Goal: Information Seeking & Learning: Learn about a topic

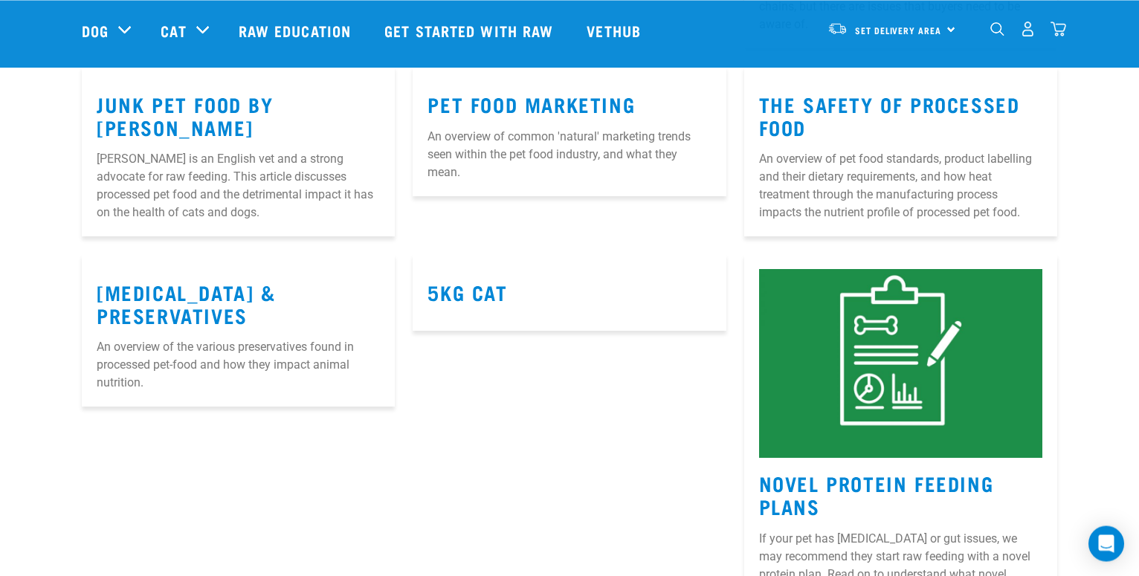
scroll to position [1592, 0]
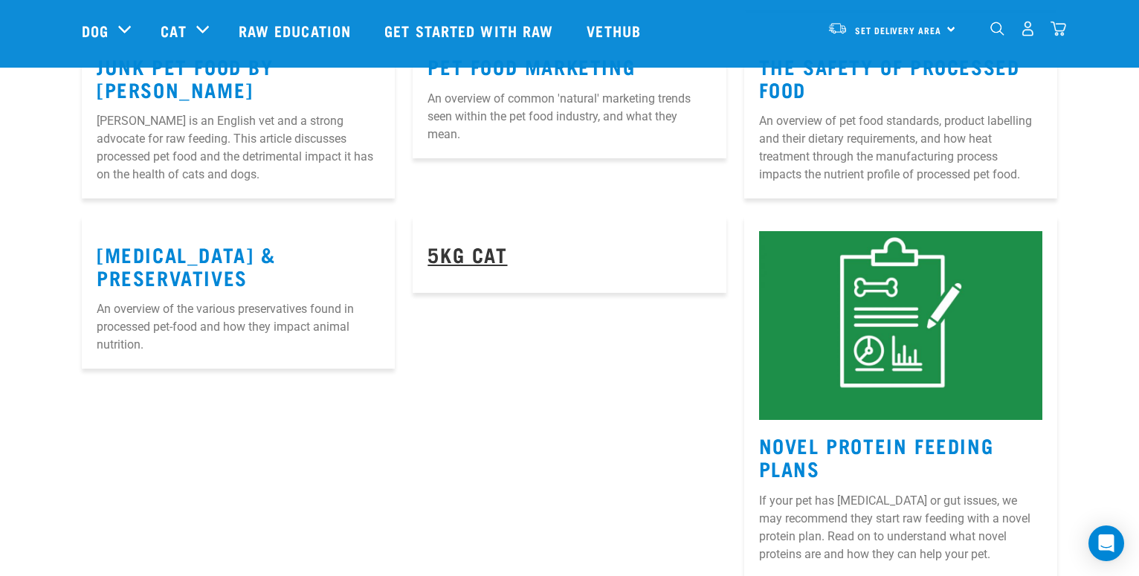
click at [494, 253] on link "5kg Cat" at bounding box center [467, 253] width 80 height 11
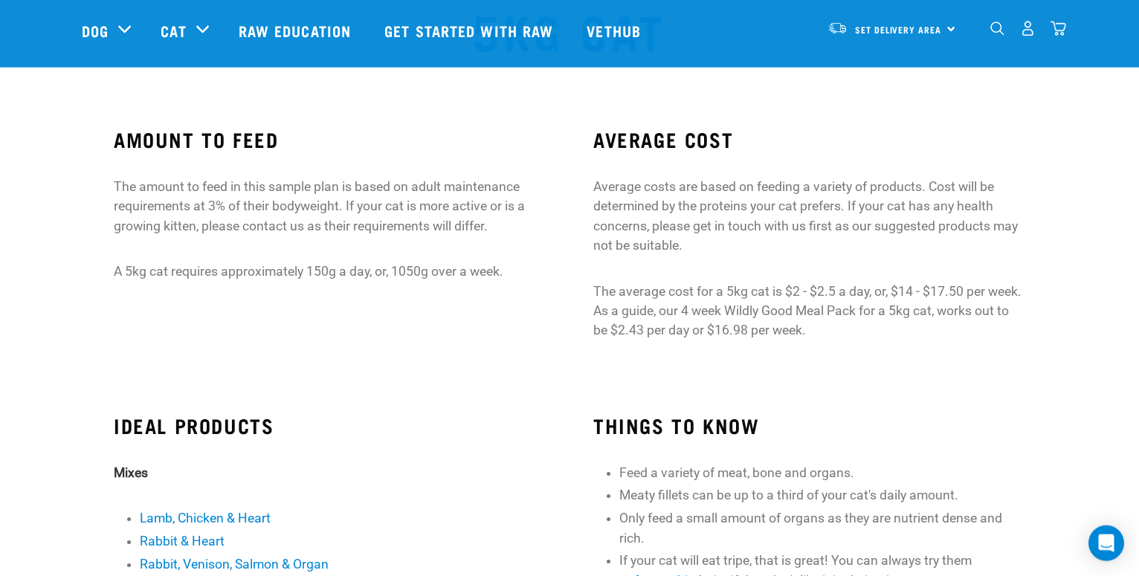
scroll to position [76, 0]
click at [97, 117] on div "AMOUNT TO FEED The amount to feed in this sample plan is based on adult mainten…" at bounding box center [330, 240] width 480 height 268
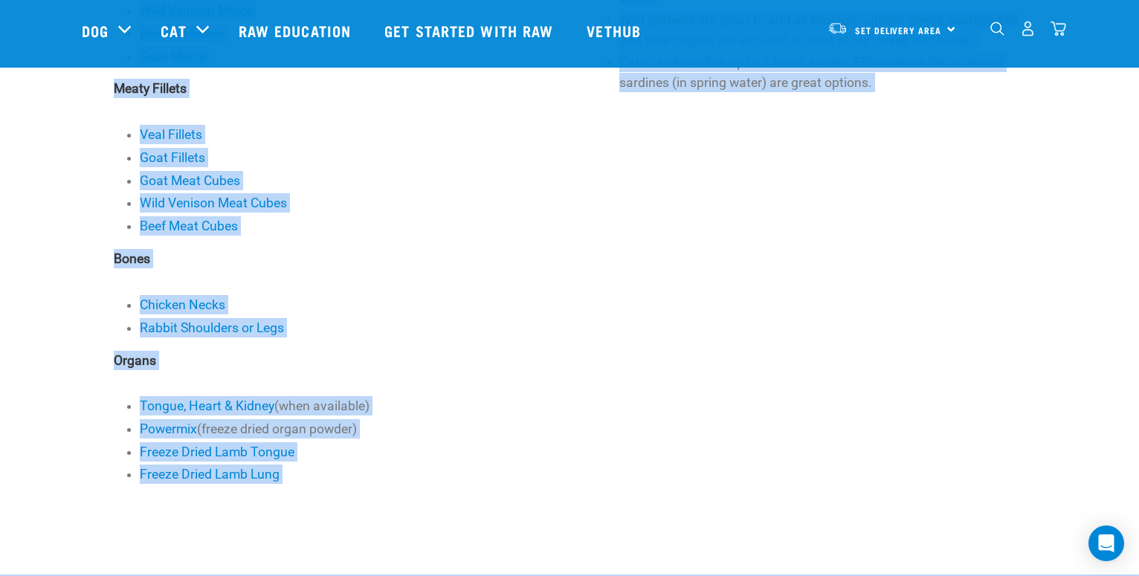
scroll to position [741, 0]
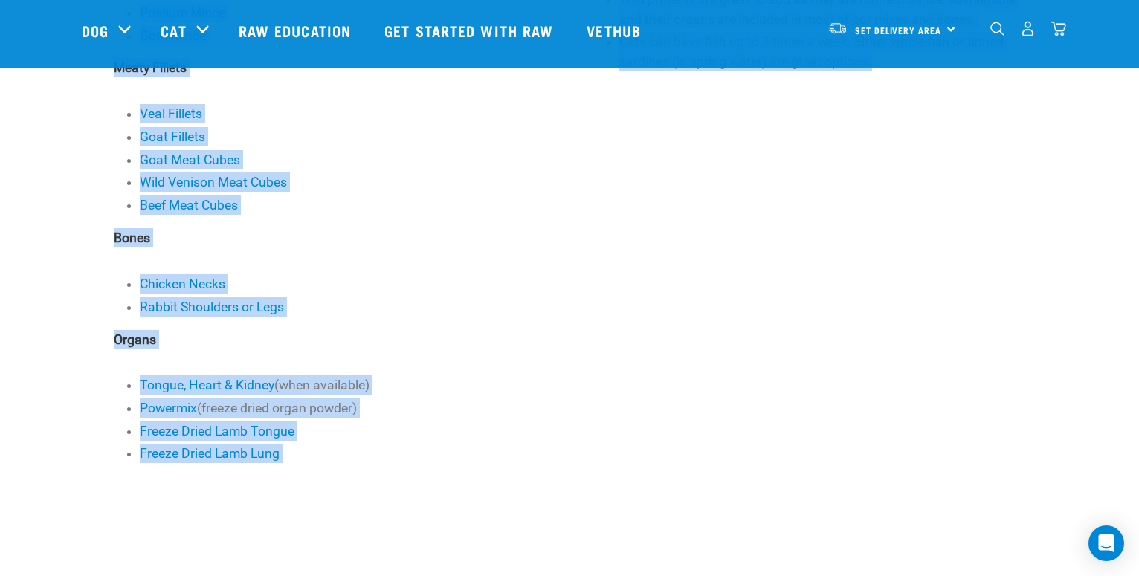
drag, startPoint x: 108, startPoint y: 134, endPoint x: 999, endPoint y: 484, distance: 957.7
copy div "AMOUNT TO FEED The amount to feed in this sample plan is based on adult mainten…"
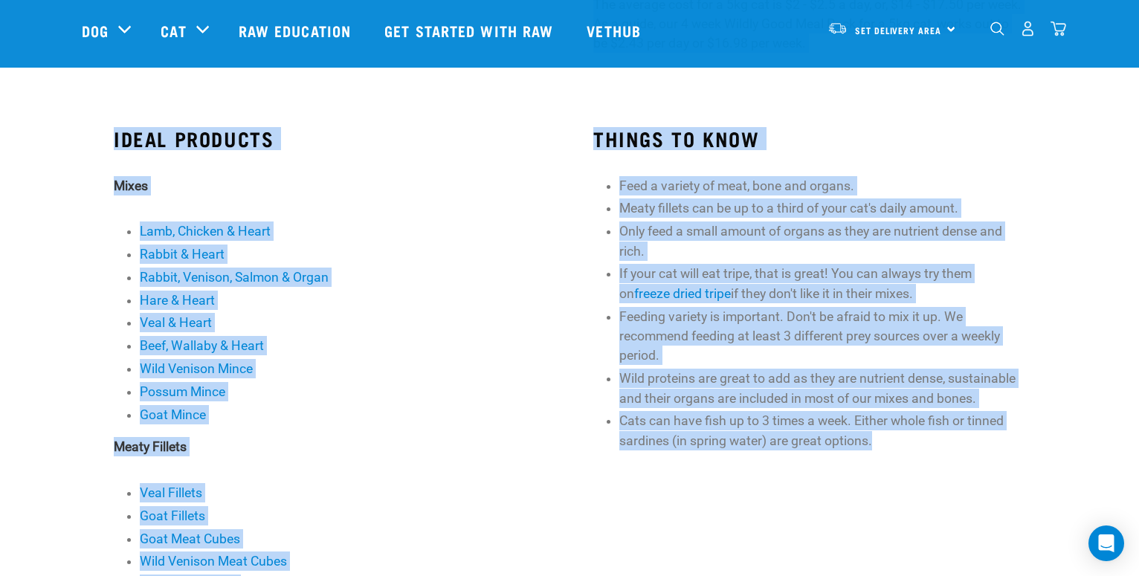
scroll to position [0, 0]
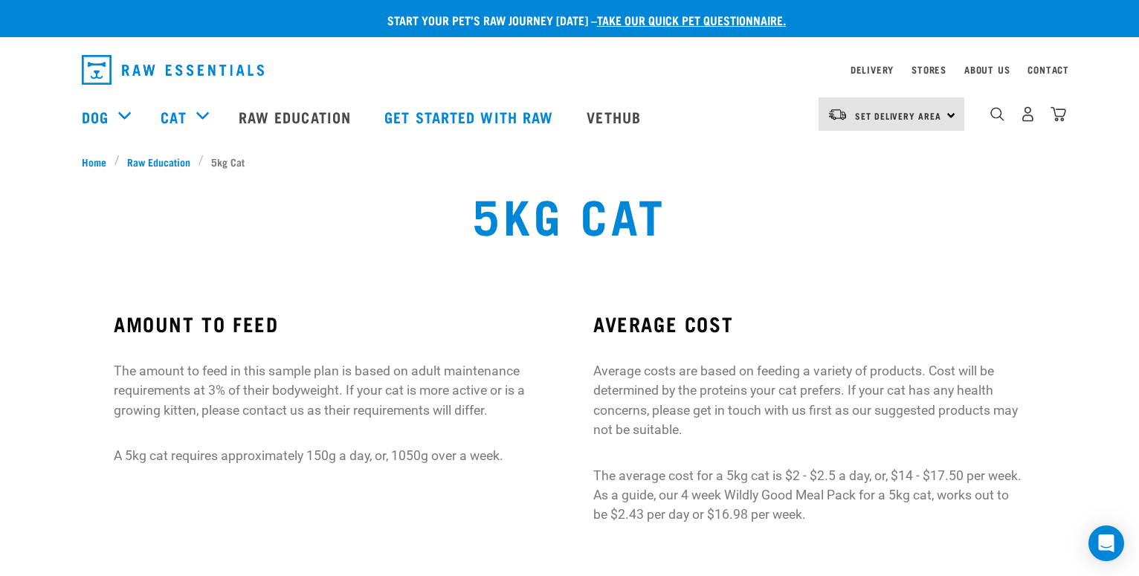
click at [814, 211] on div "5kg Cat" at bounding box center [569, 225] width 747 height 95
click at [663, 16] on link "take our quick pet questionnaire." at bounding box center [691, 19] width 189 height 7
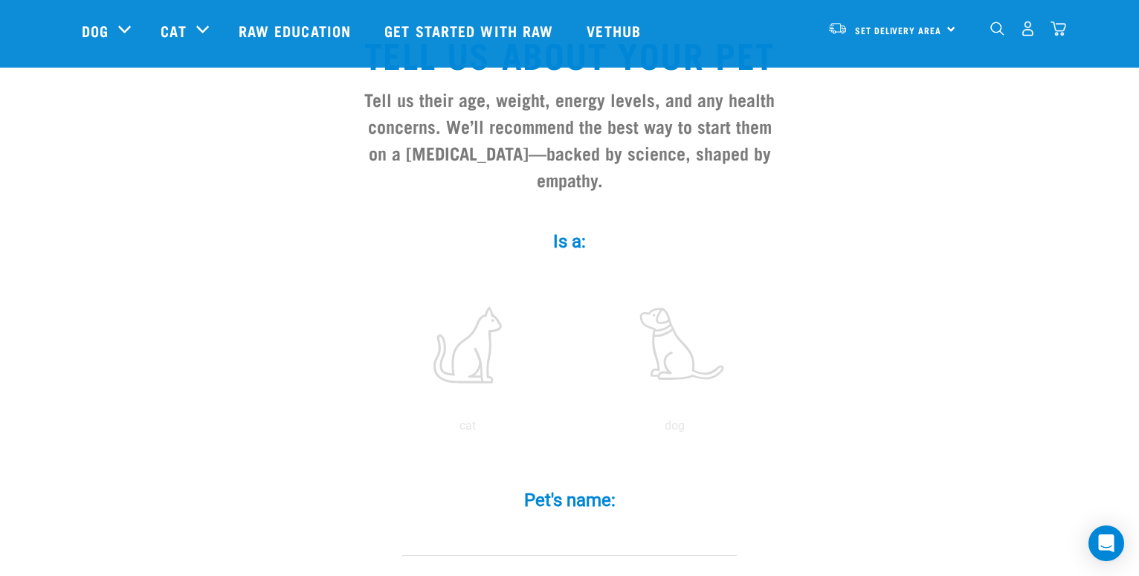
scroll to position [152, 0]
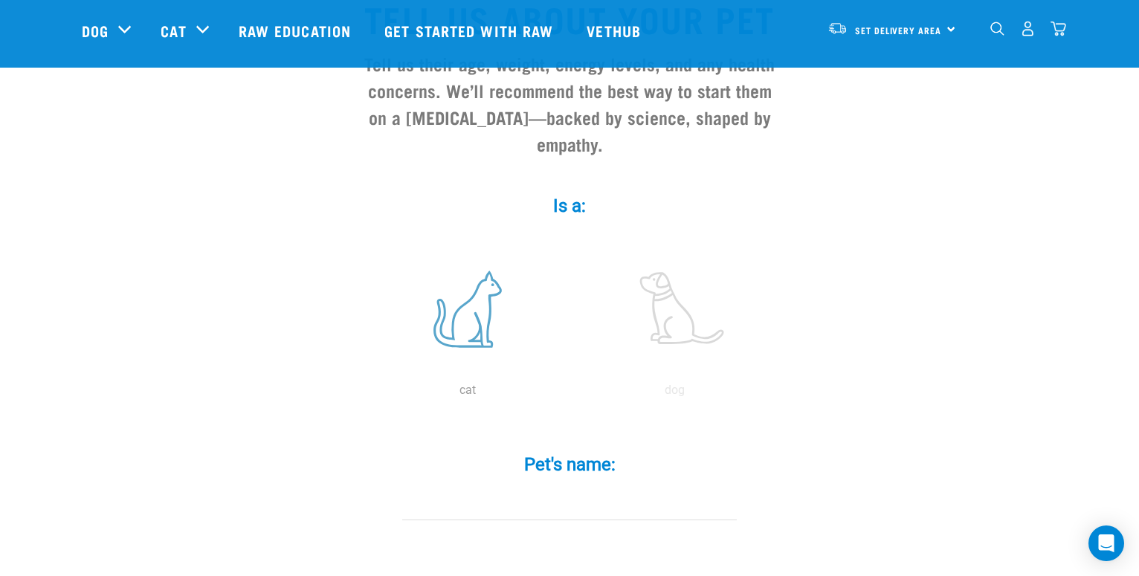
click at [478, 311] on label at bounding box center [467, 309] width 201 height 126
click at [364, 394] on input "radio" at bounding box center [364, 394] width 0 height 0
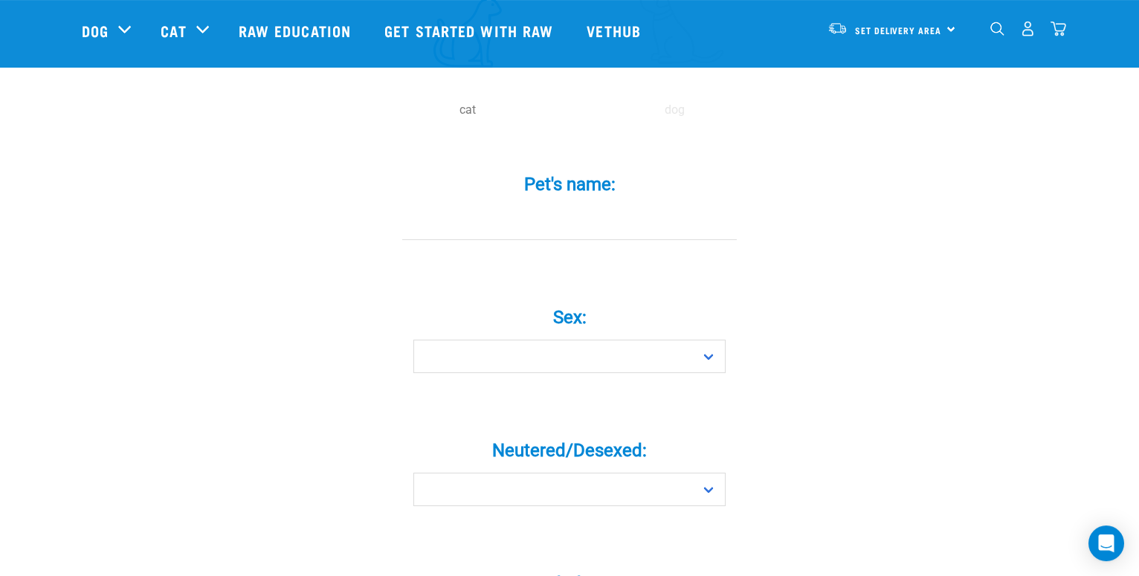
scroll to position [455, 0]
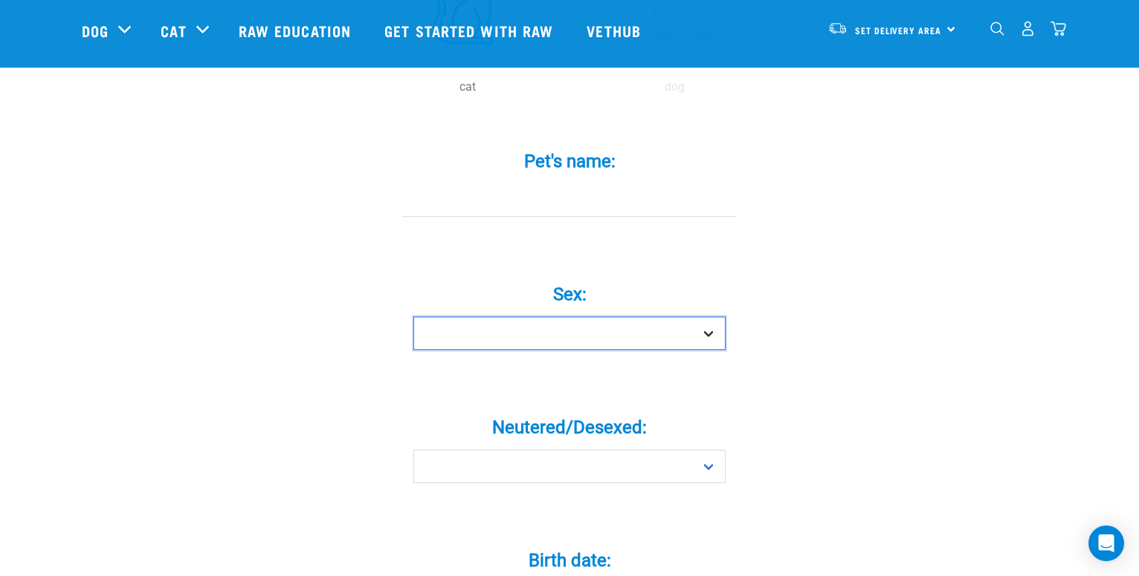
click at [413, 317] on select "Boy Girl" at bounding box center [569, 333] width 312 height 33
select select "girl"
click option "Girl" at bounding box center [0, 0] width 0 height 0
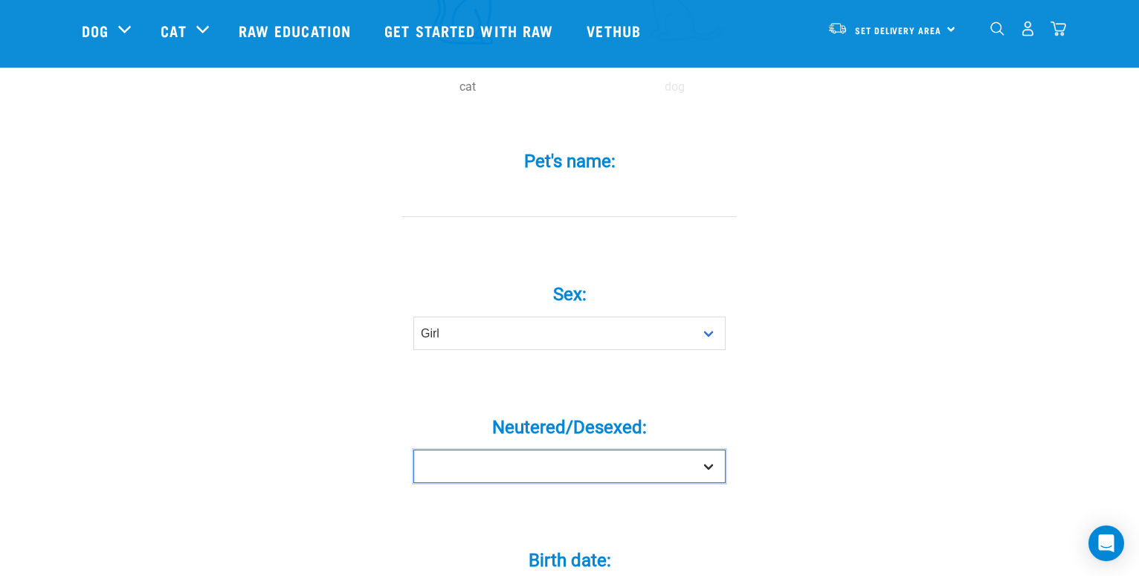
click at [413, 450] on select "Yes No" at bounding box center [569, 466] width 312 height 33
select select "yes"
click option "Yes" at bounding box center [0, 0] width 0 height 0
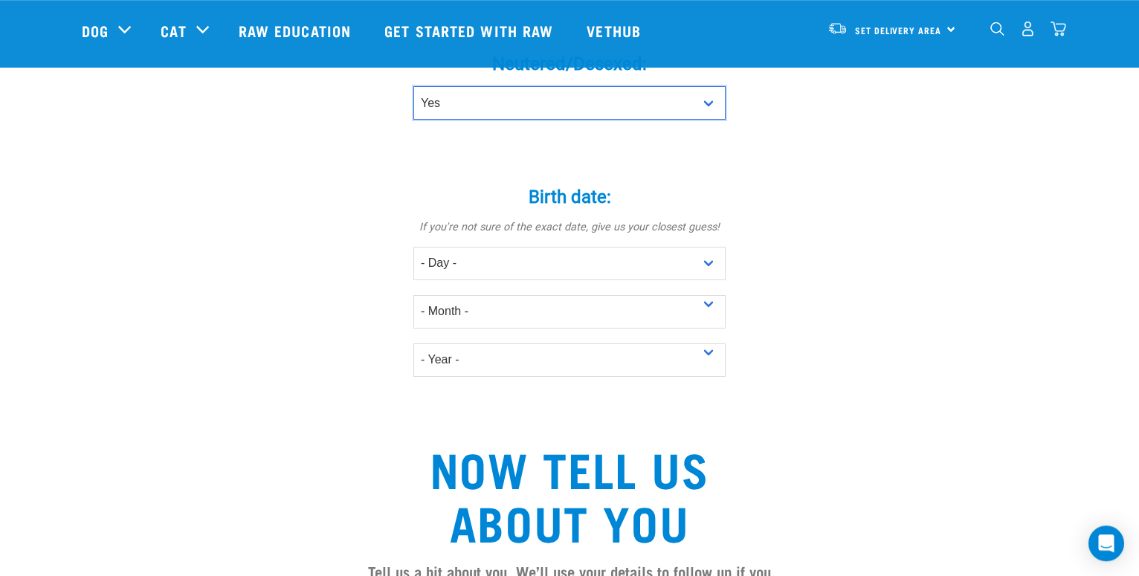
scroll to position [834, 0]
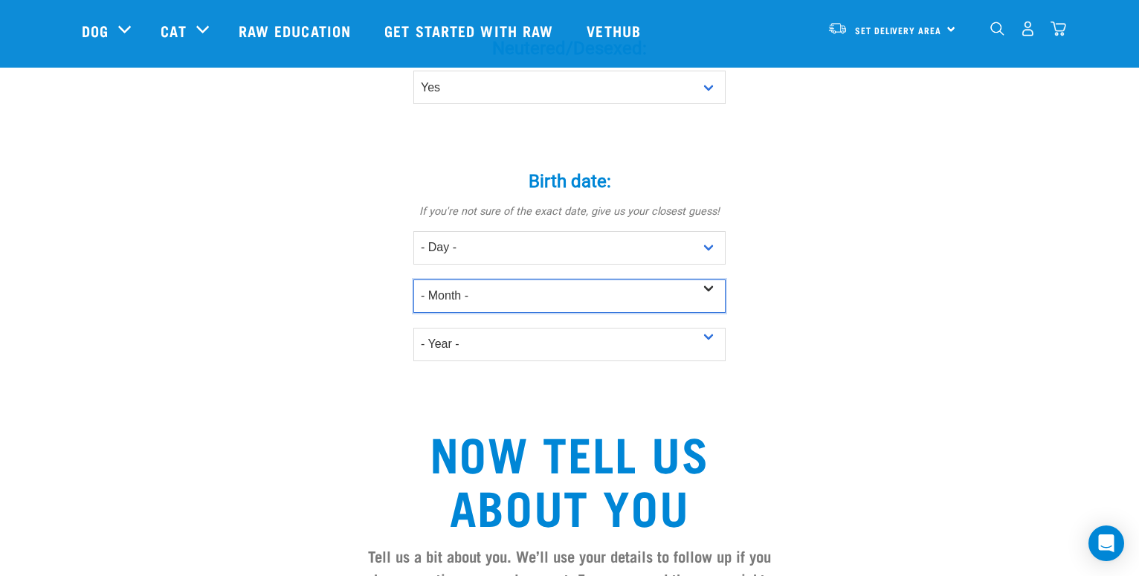
click at [413, 280] on select "- Month - January February March April May June July August September October N…" at bounding box center [569, 296] width 312 height 33
select select "January"
click option "January" at bounding box center [0, 0] width 0 height 0
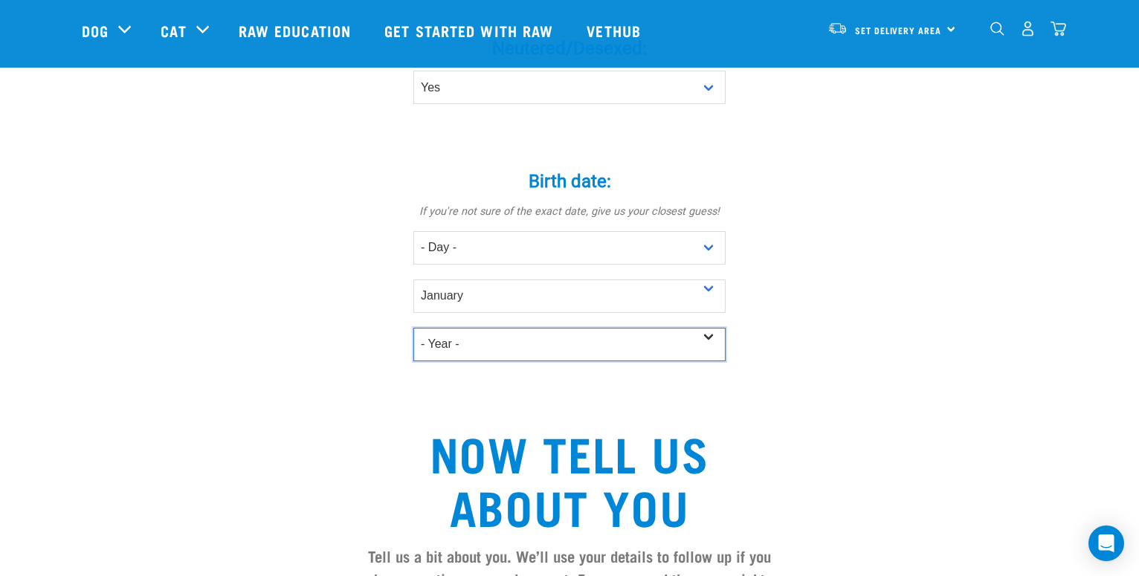
click at [413, 328] on select "- Year - 2025 2024 2023 2022 2021 2020 2019 2018 2017 2016 2015 2014 2013 2012" at bounding box center [569, 344] width 312 height 33
select select "2024"
click option "2024" at bounding box center [0, 0] width 0 height 0
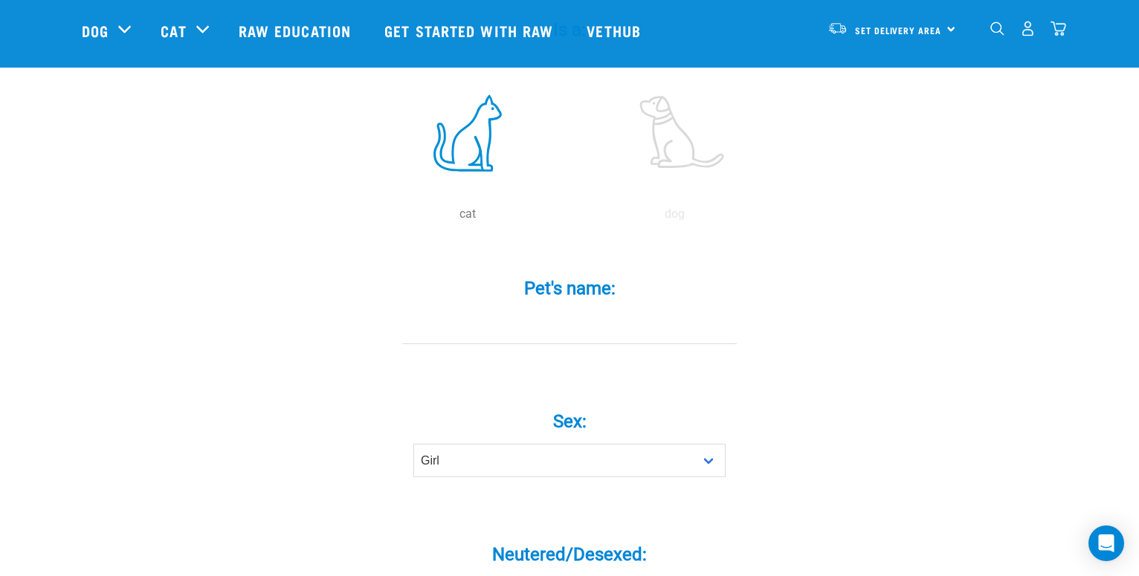
scroll to position [227, 0]
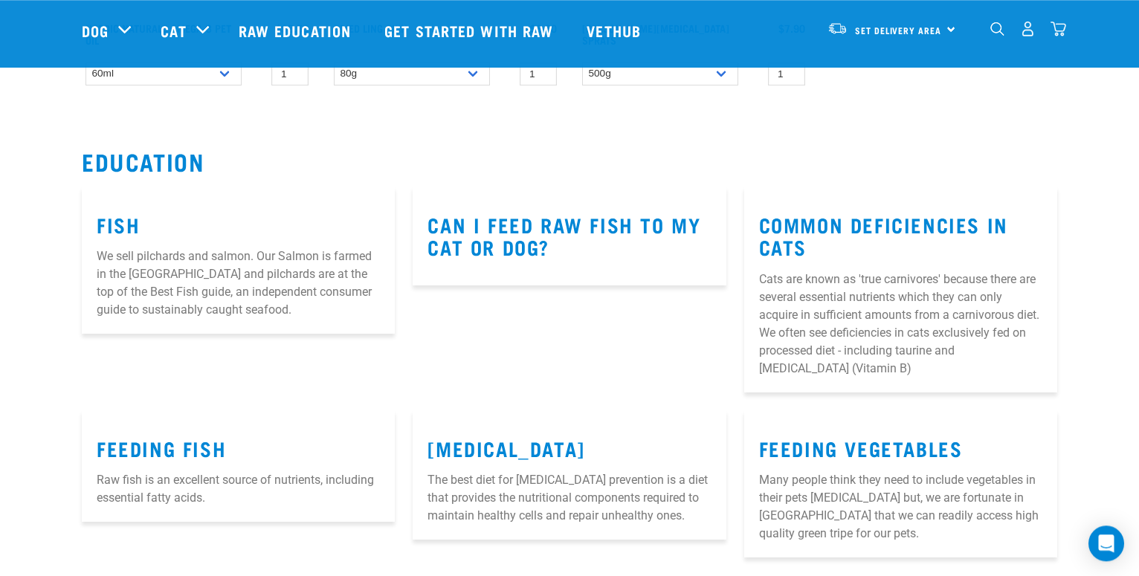
scroll to position [531, 0]
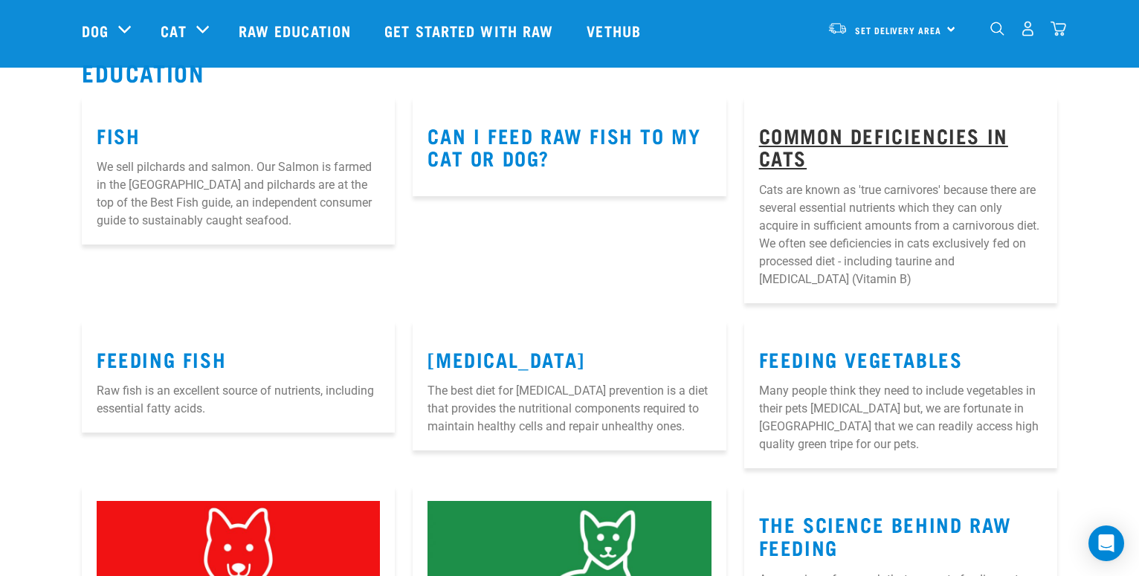
click at [790, 151] on link "Common Deficiencies in Cats" at bounding box center [883, 146] width 249 height 34
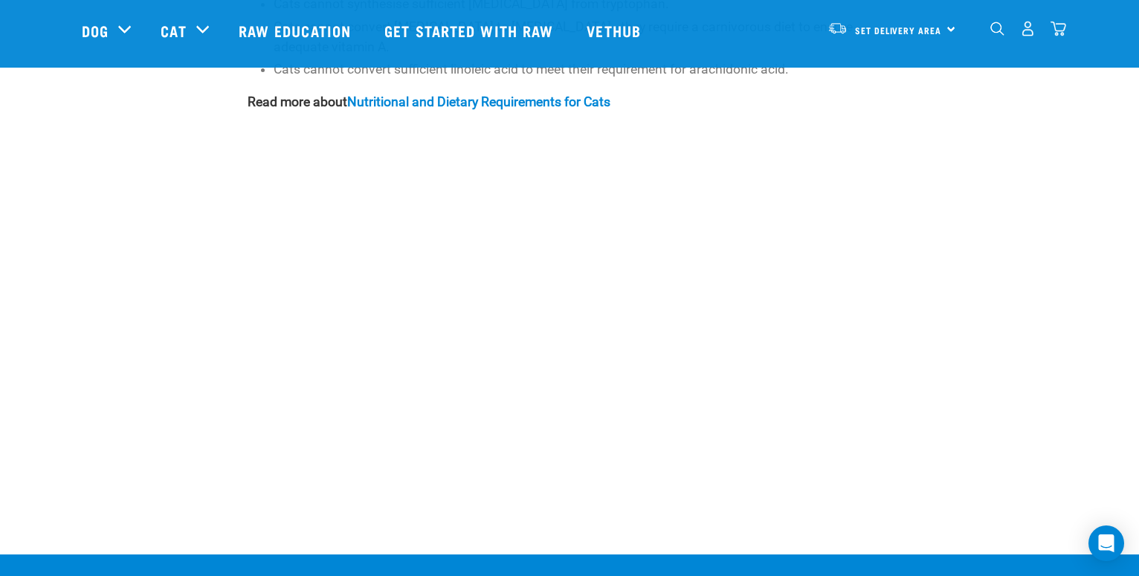
scroll to position [1111, 0]
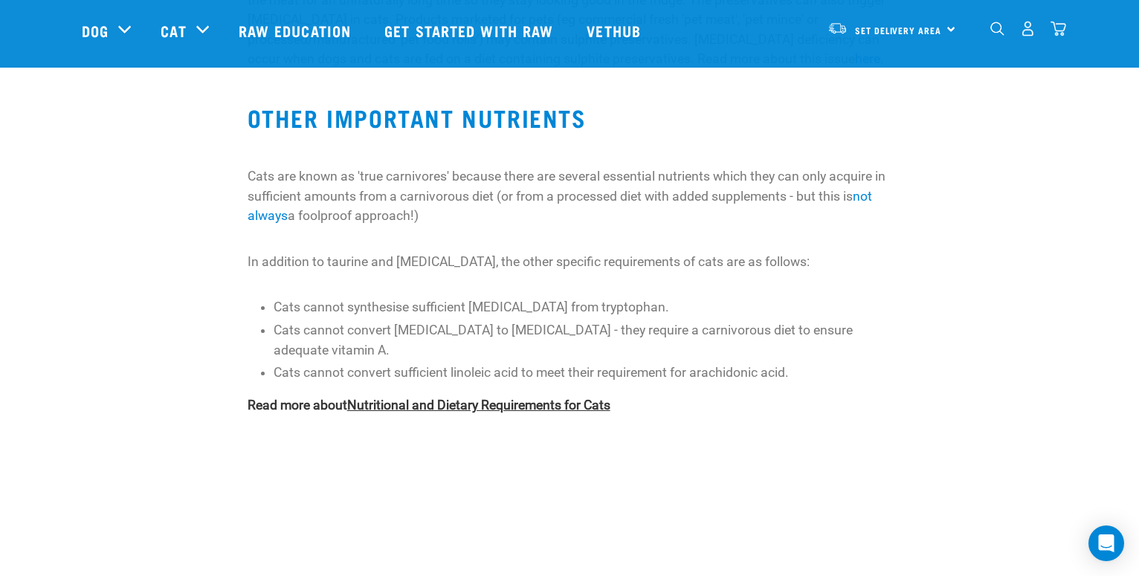
click at [594, 398] on link "Nutritional and Dietary Requirements for Cats" at bounding box center [478, 405] width 263 height 15
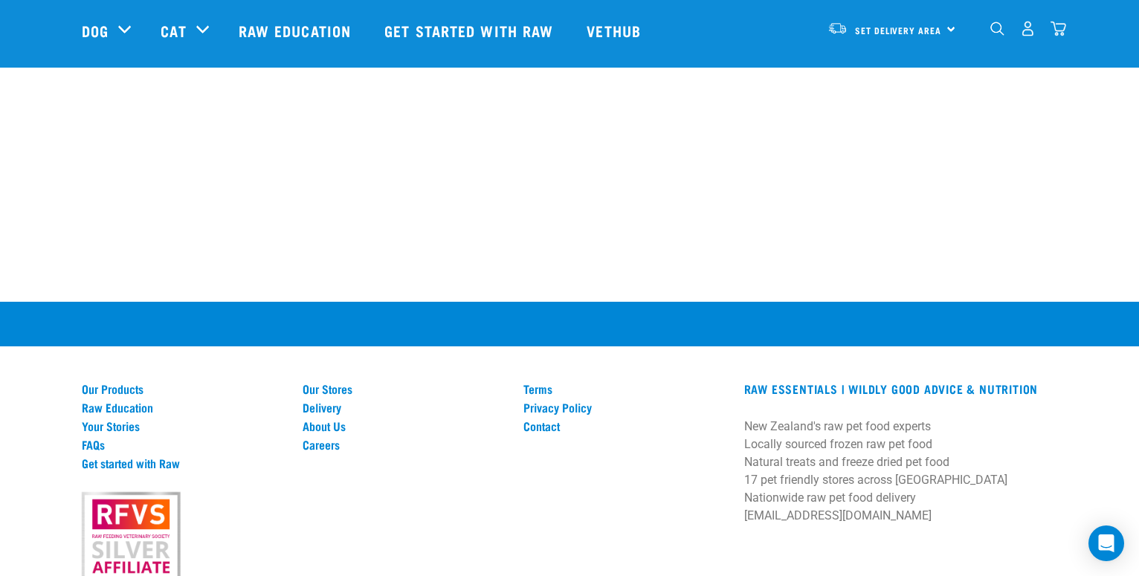
scroll to position [2047, 0]
